Goal: Transaction & Acquisition: Obtain resource

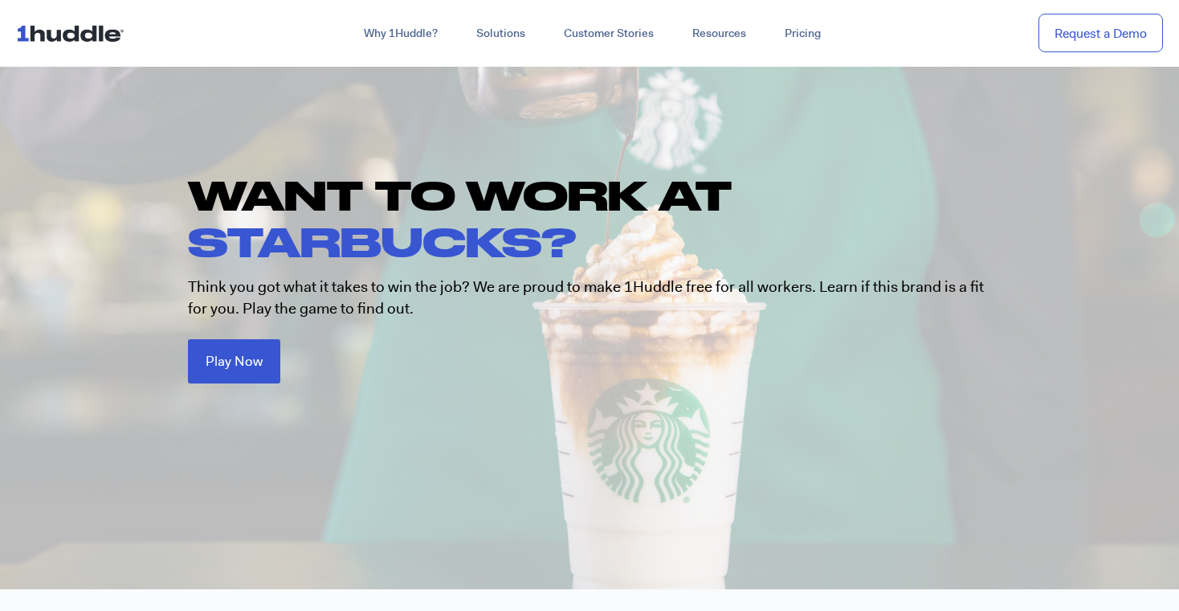
scroll to position [102, 0]
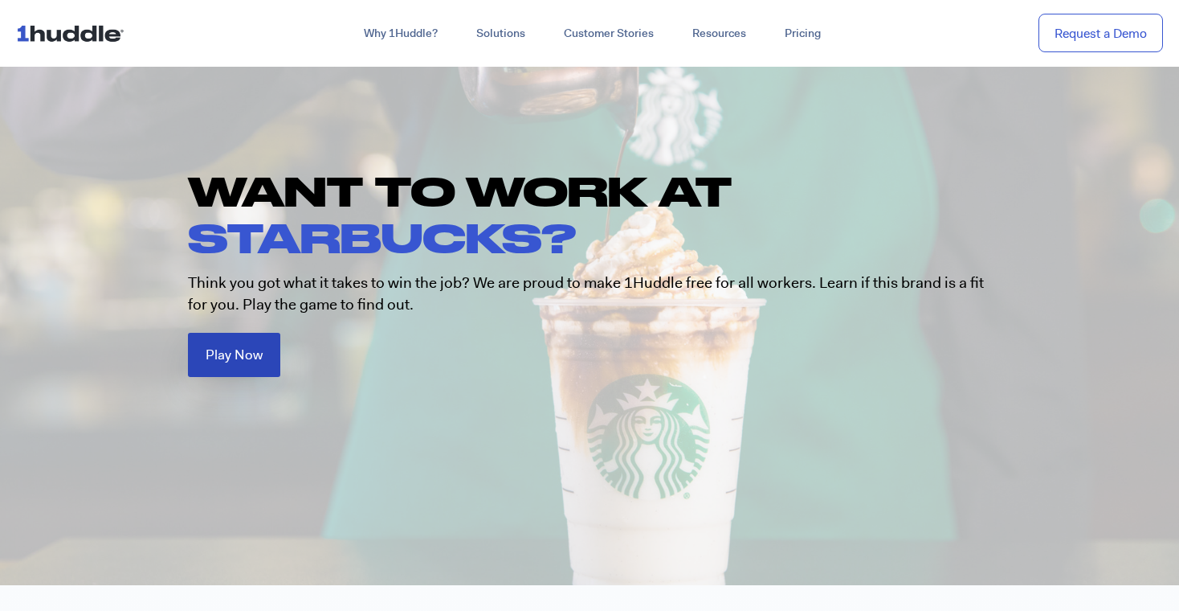
click at [229, 355] on span "Play Now" at bounding box center [234, 355] width 57 height 14
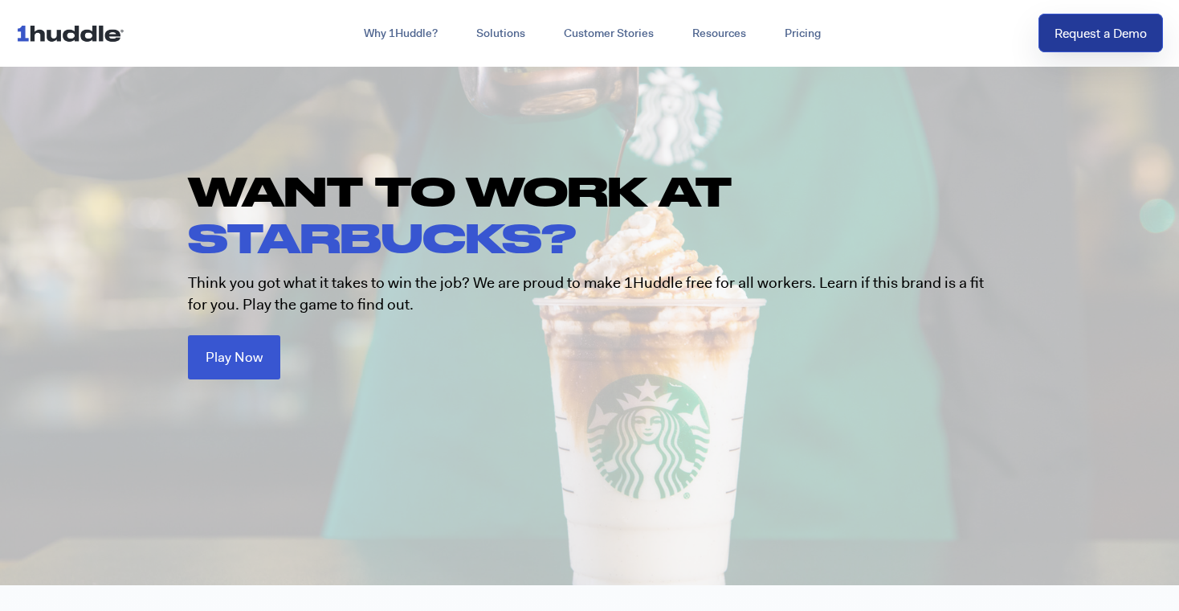
click at [1107, 35] on link "Request a Demo" at bounding box center [1101, 33] width 125 height 39
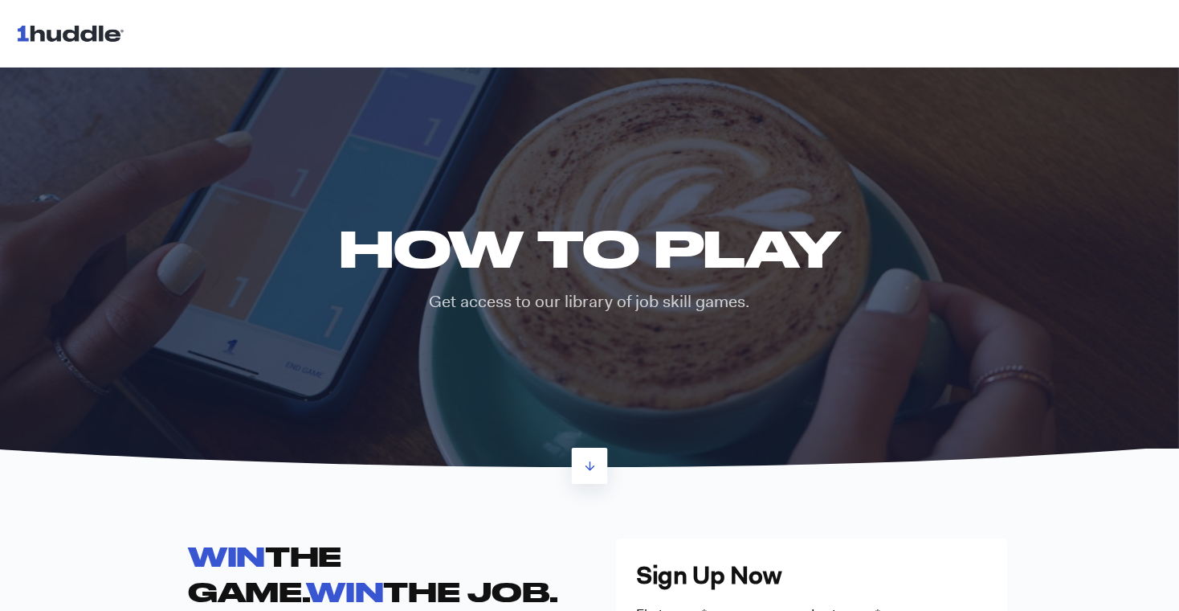
click at [595, 277] on div "HOW TO PLAY Get access to our library of job skill games." at bounding box center [589, 267] width 557 height 96
click at [596, 472] on link at bounding box center [590, 466] width 36 height 36
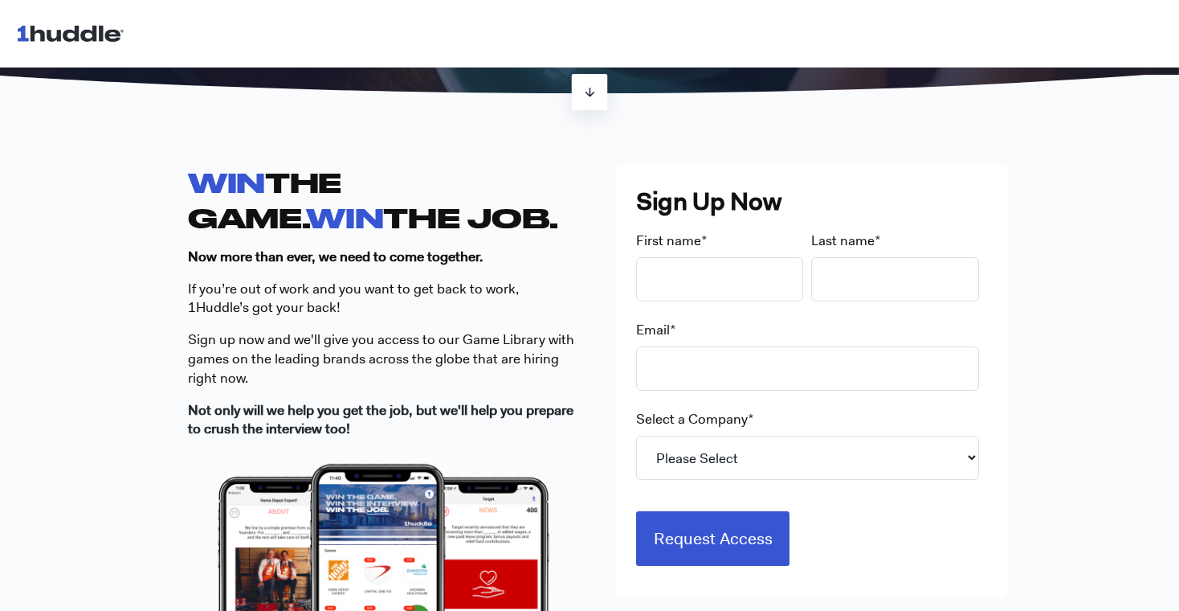
scroll to position [381, 0]
